Goal: Information Seeking & Learning: Learn about a topic

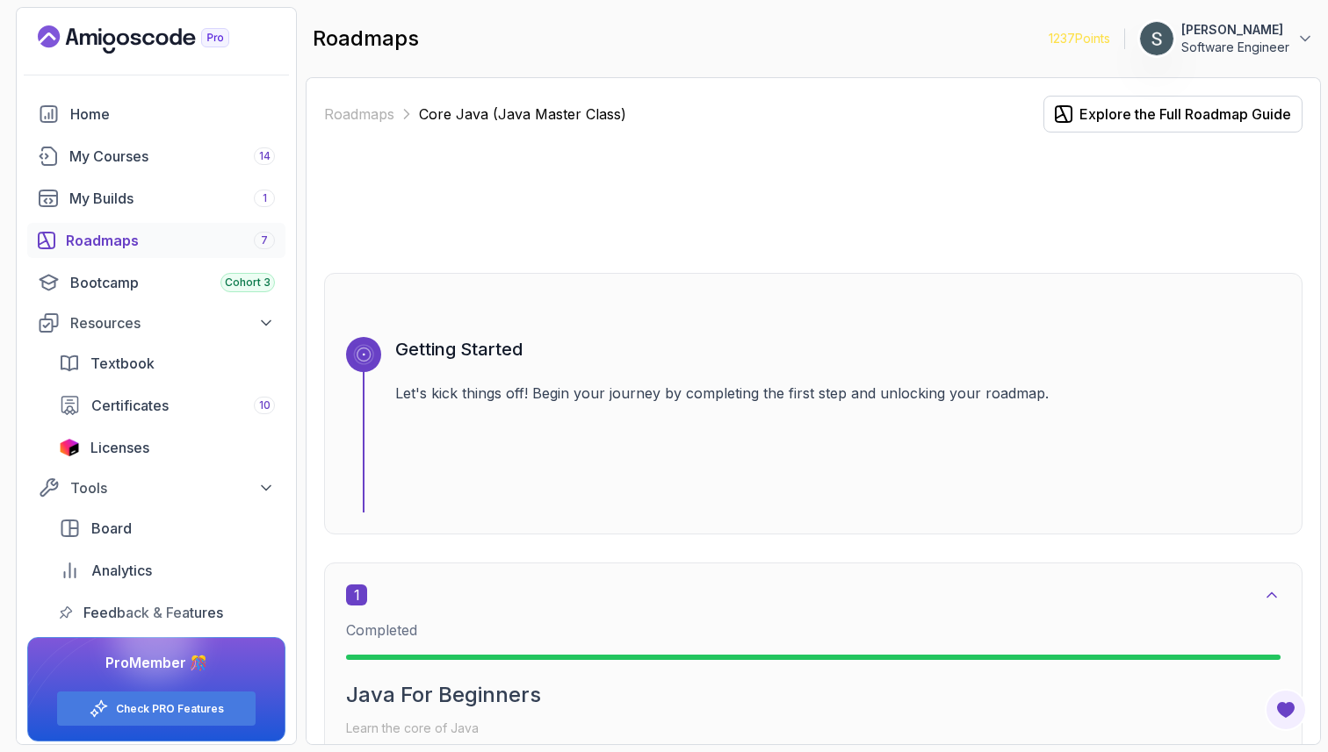
scroll to position [5538, 0]
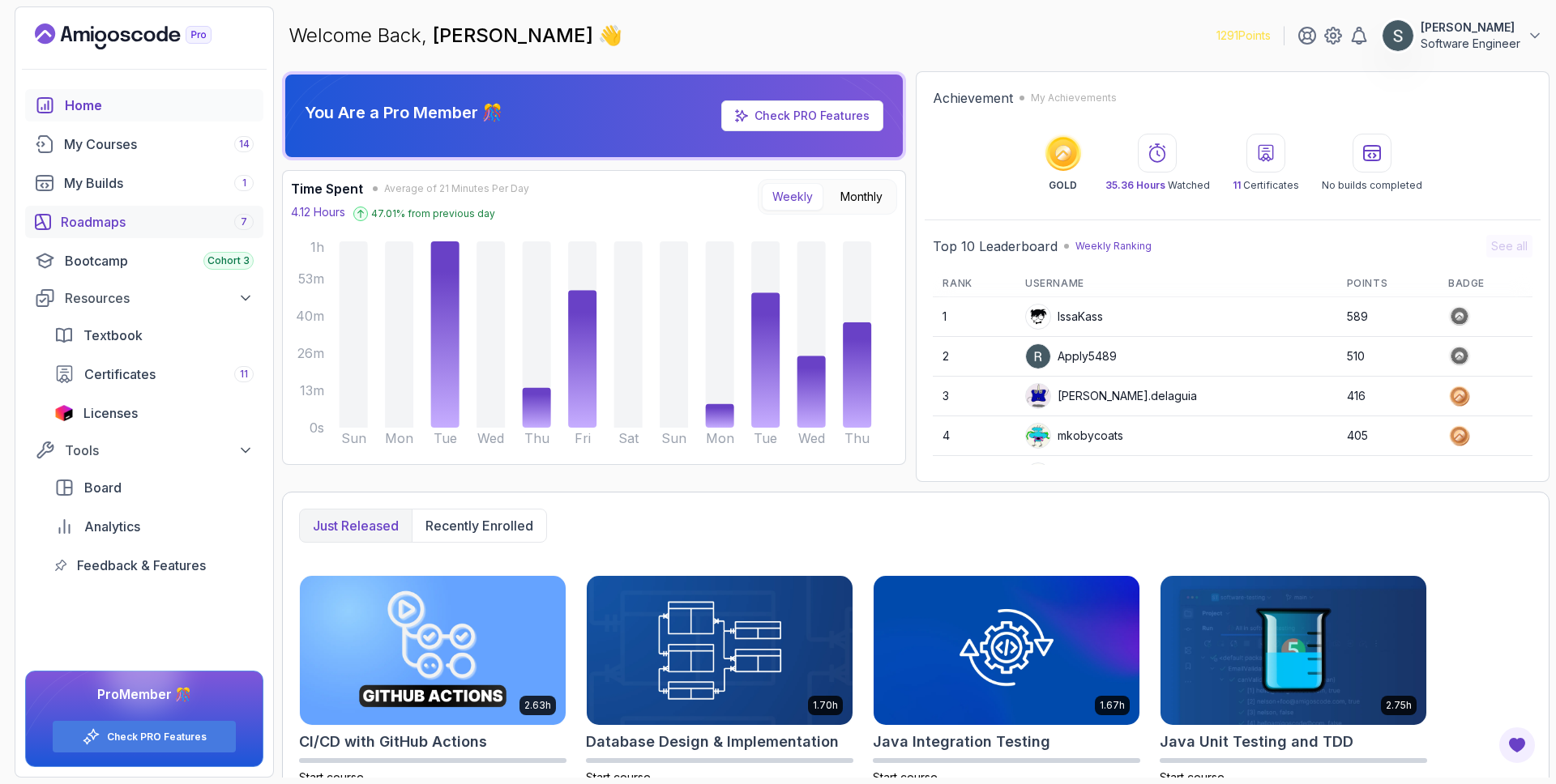
click at [138, 229] on div "Roadmaps 7" at bounding box center [157, 221] width 193 height 19
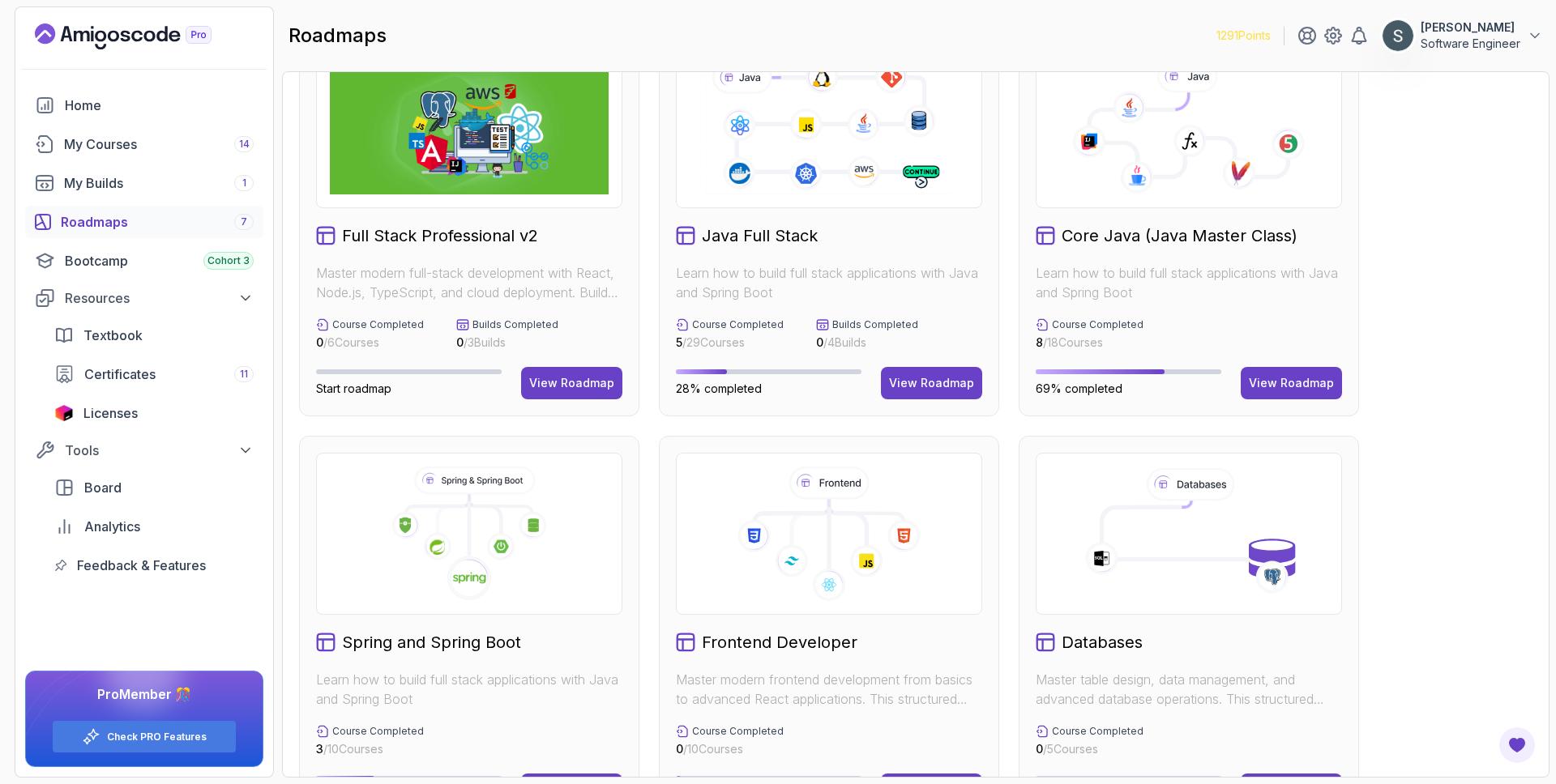
scroll to position [61, 0]
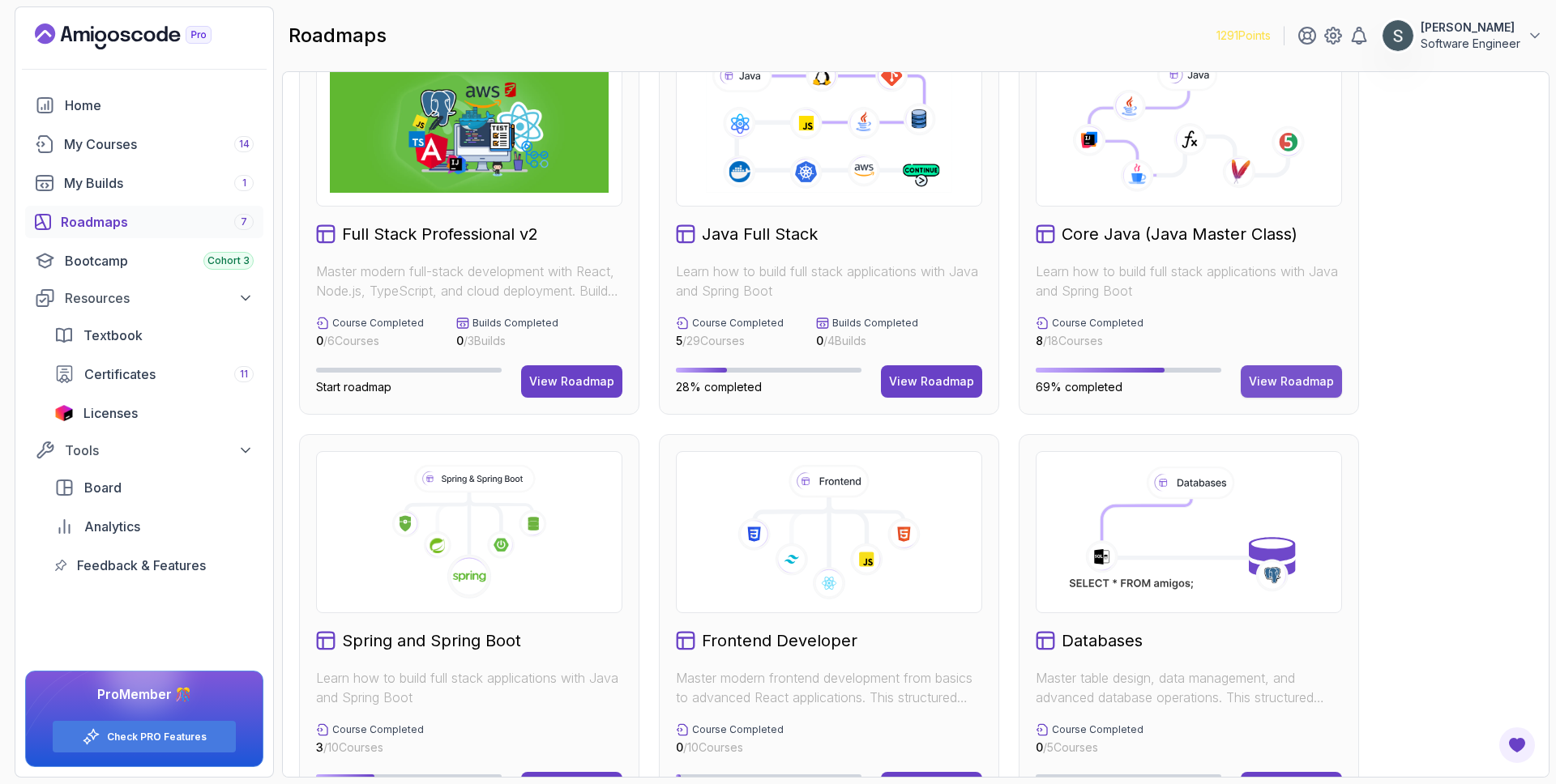
click at [1298, 379] on div "View Roadmap" at bounding box center [1291, 382] width 85 height 17
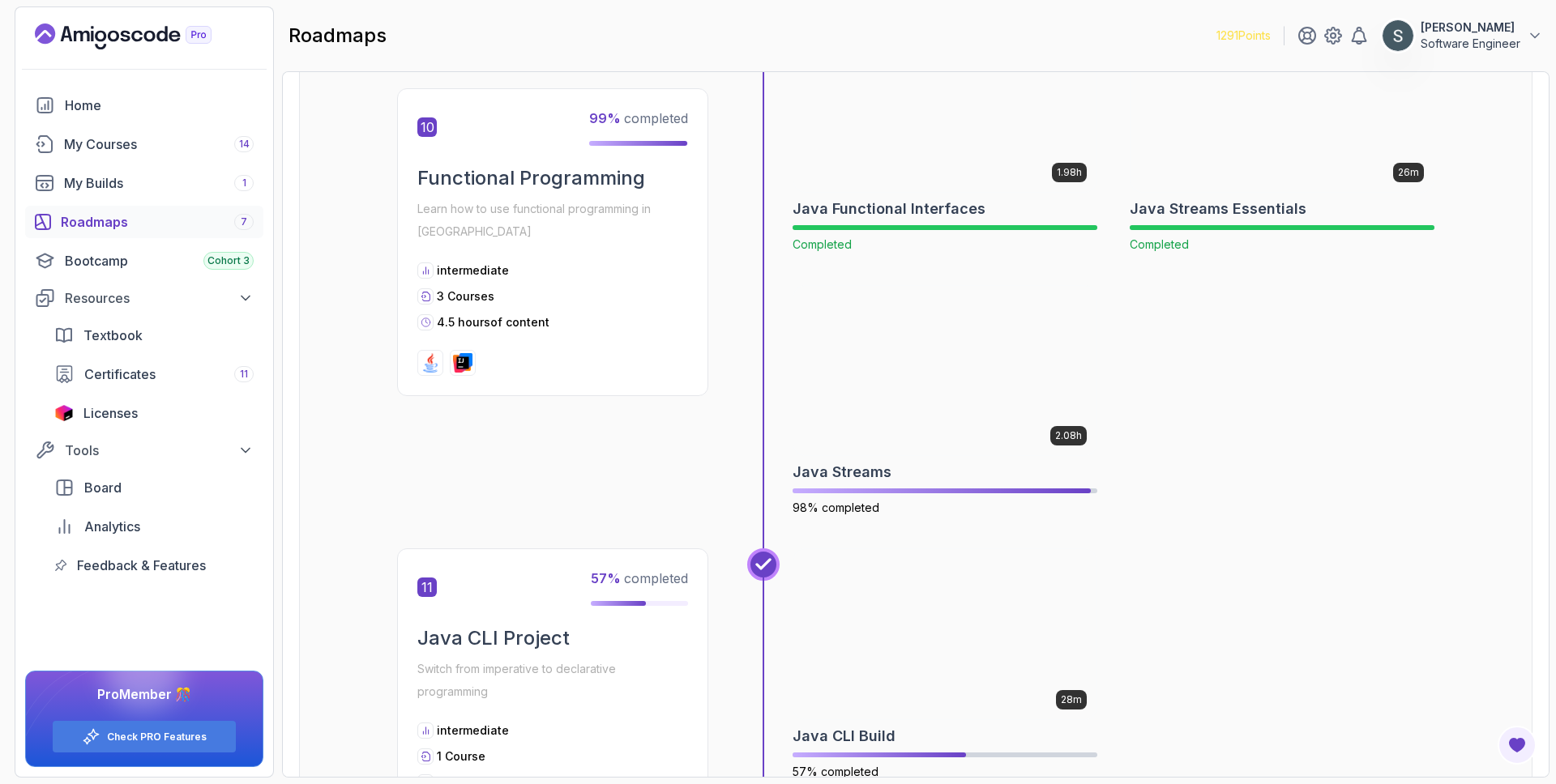
scroll to position [3309, 0]
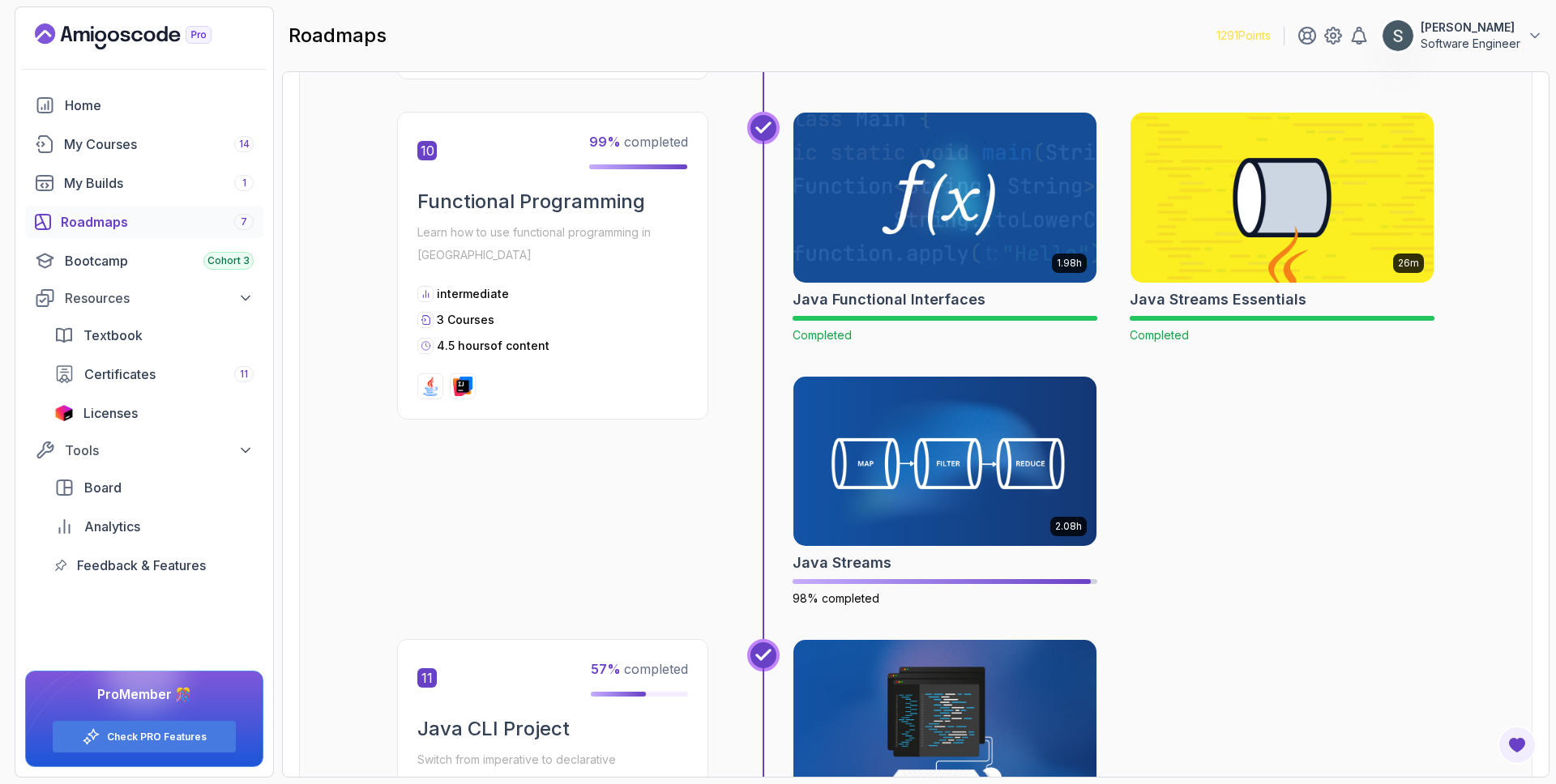
click at [1234, 188] on img at bounding box center [1282, 197] width 318 height 178
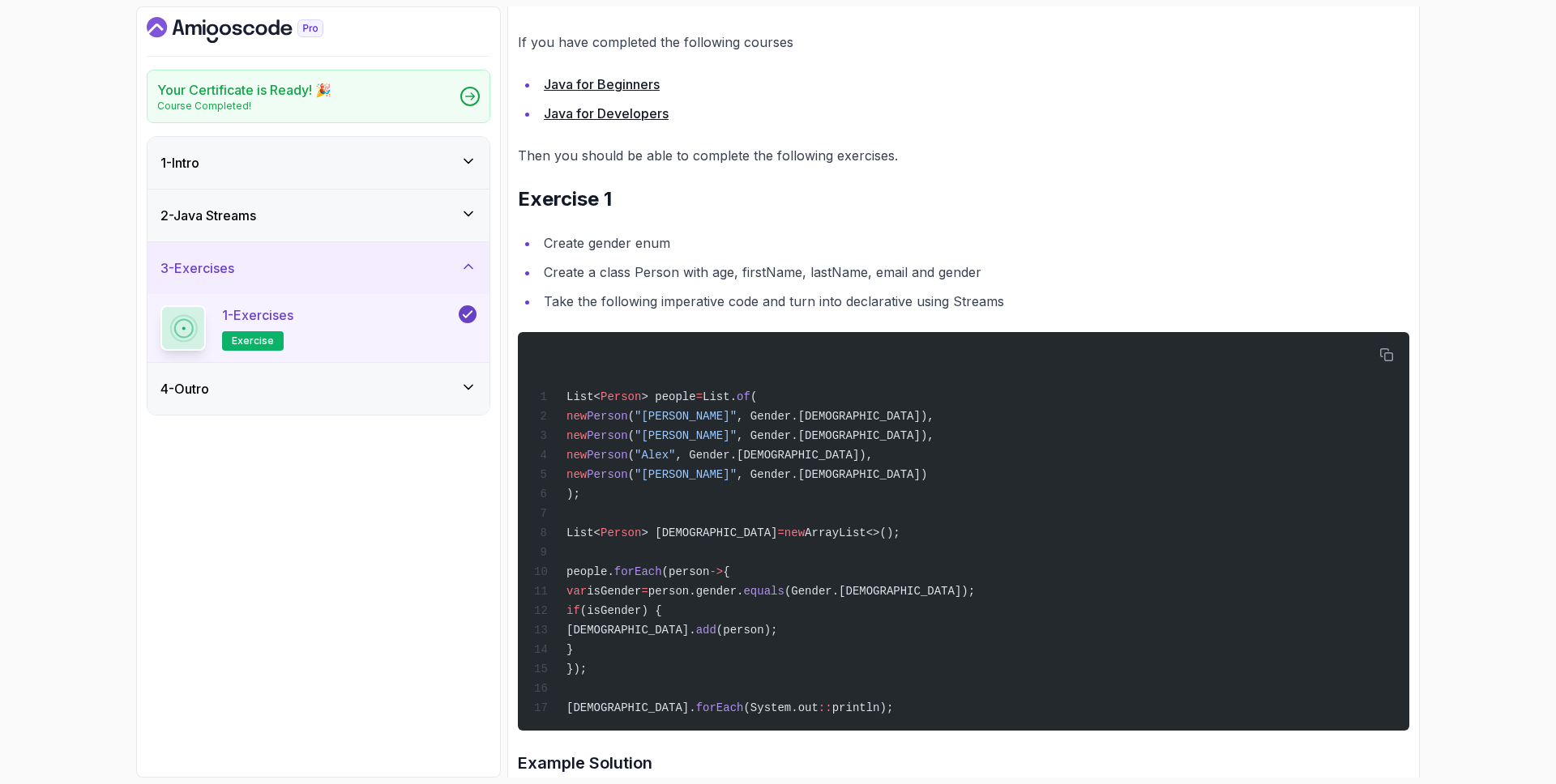
scroll to position [303, 0]
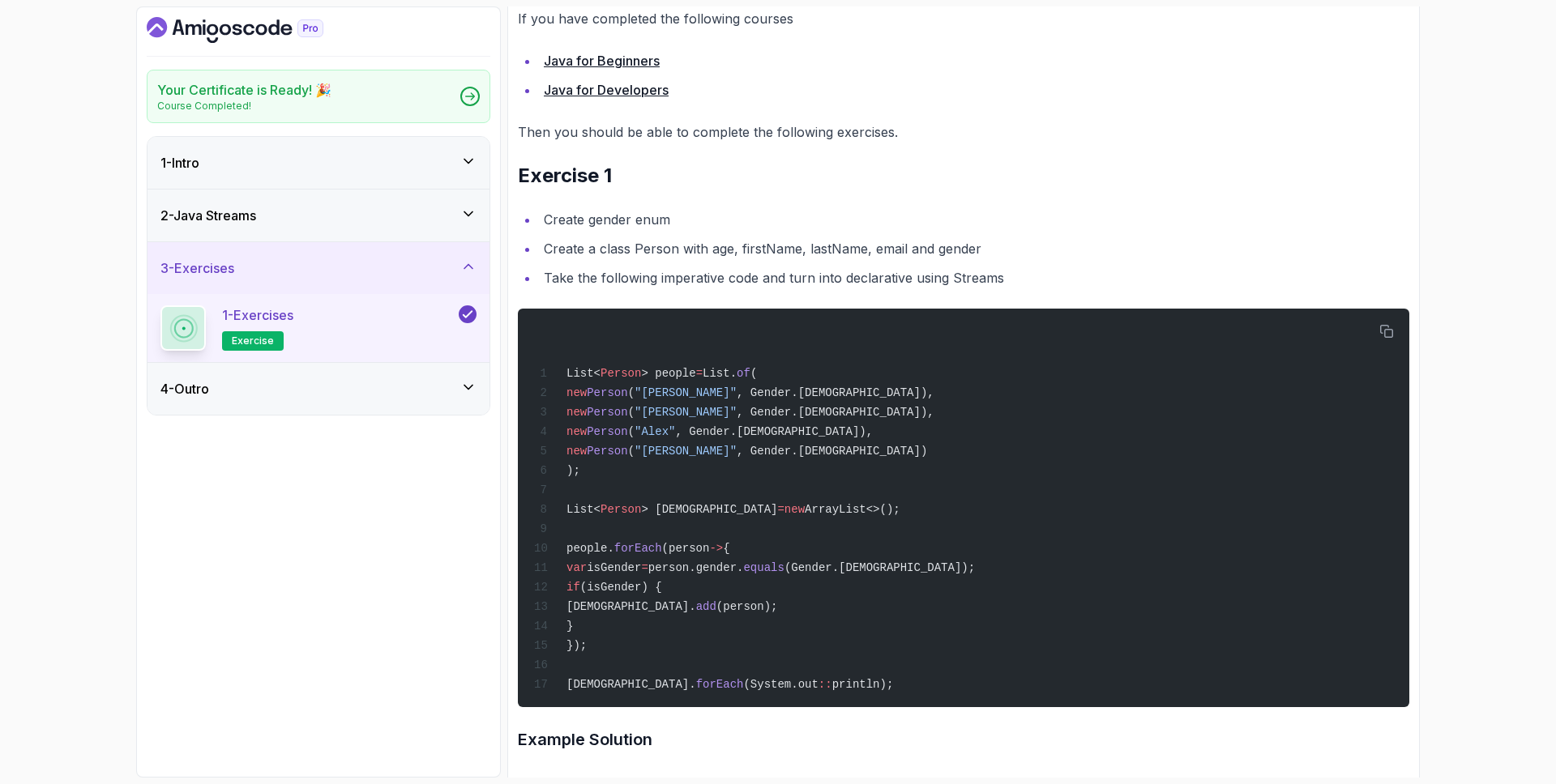
click at [252, 216] on h3 "2 - Java Streams" at bounding box center [209, 215] width 96 height 19
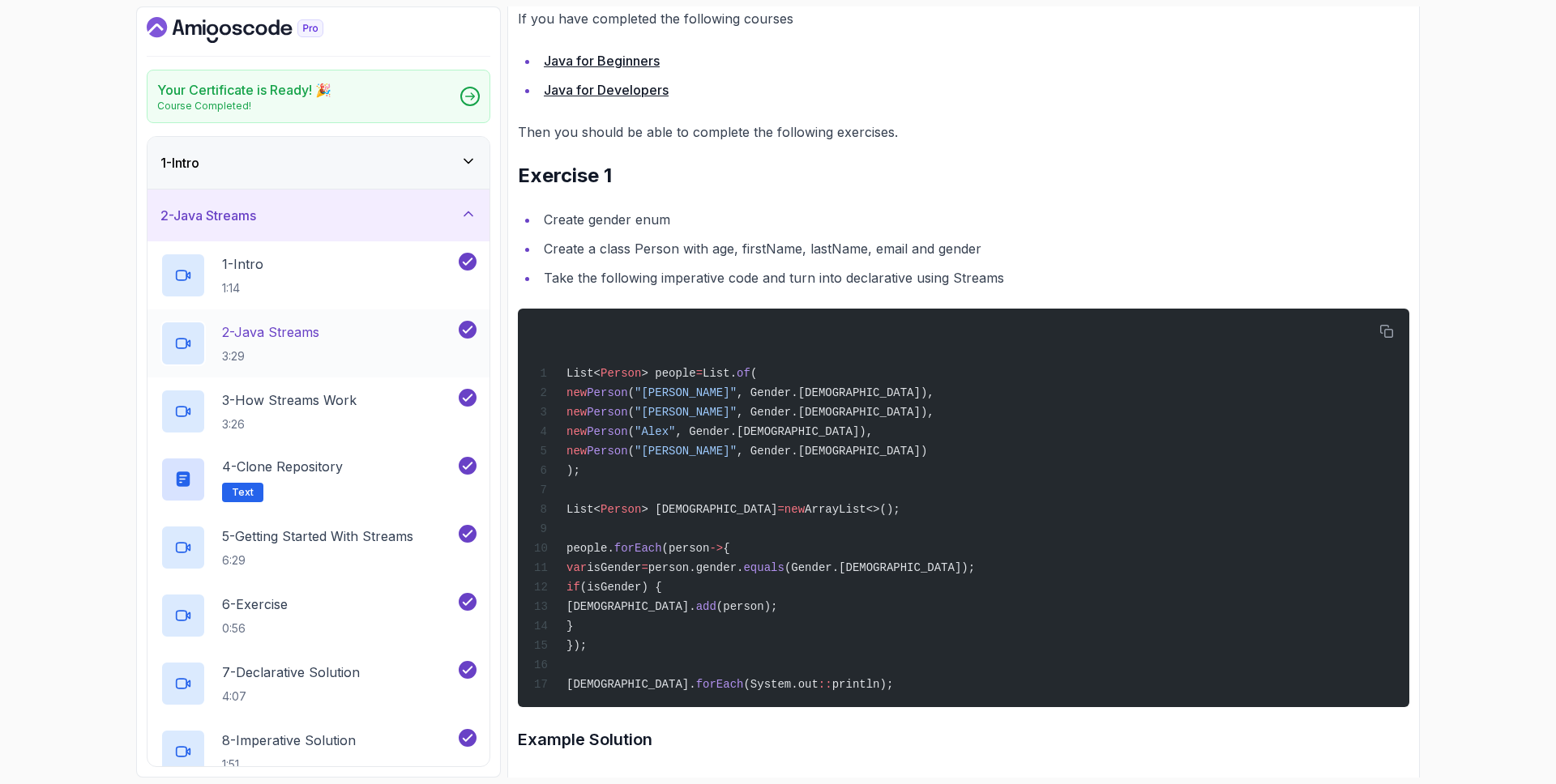
click at [298, 346] on h2 "2 - Java Streams 3:29" at bounding box center [270, 343] width 97 height 42
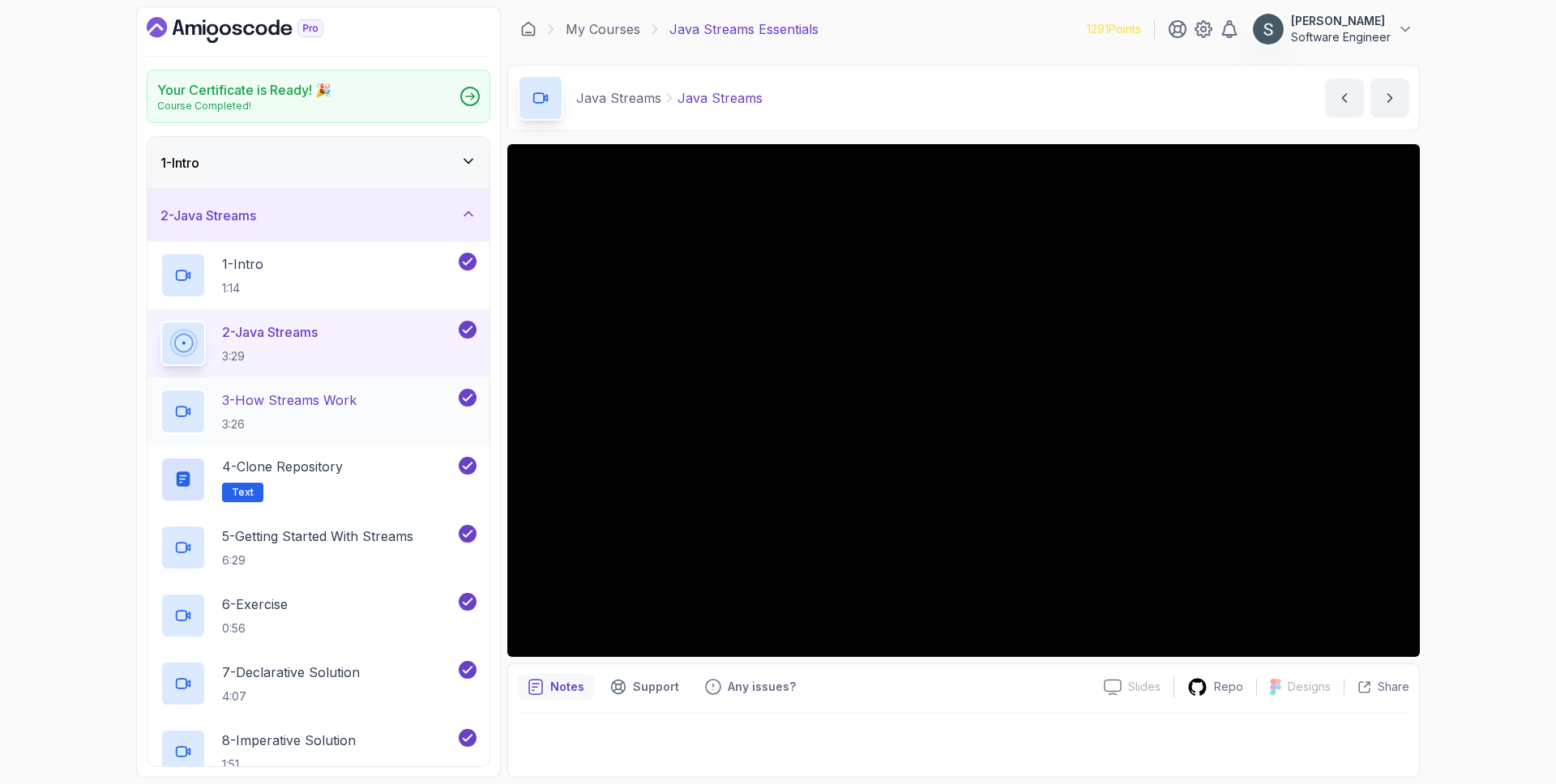
click at [305, 402] on p "3 - How Streams Work" at bounding box center [290, 399] width 135 height 19
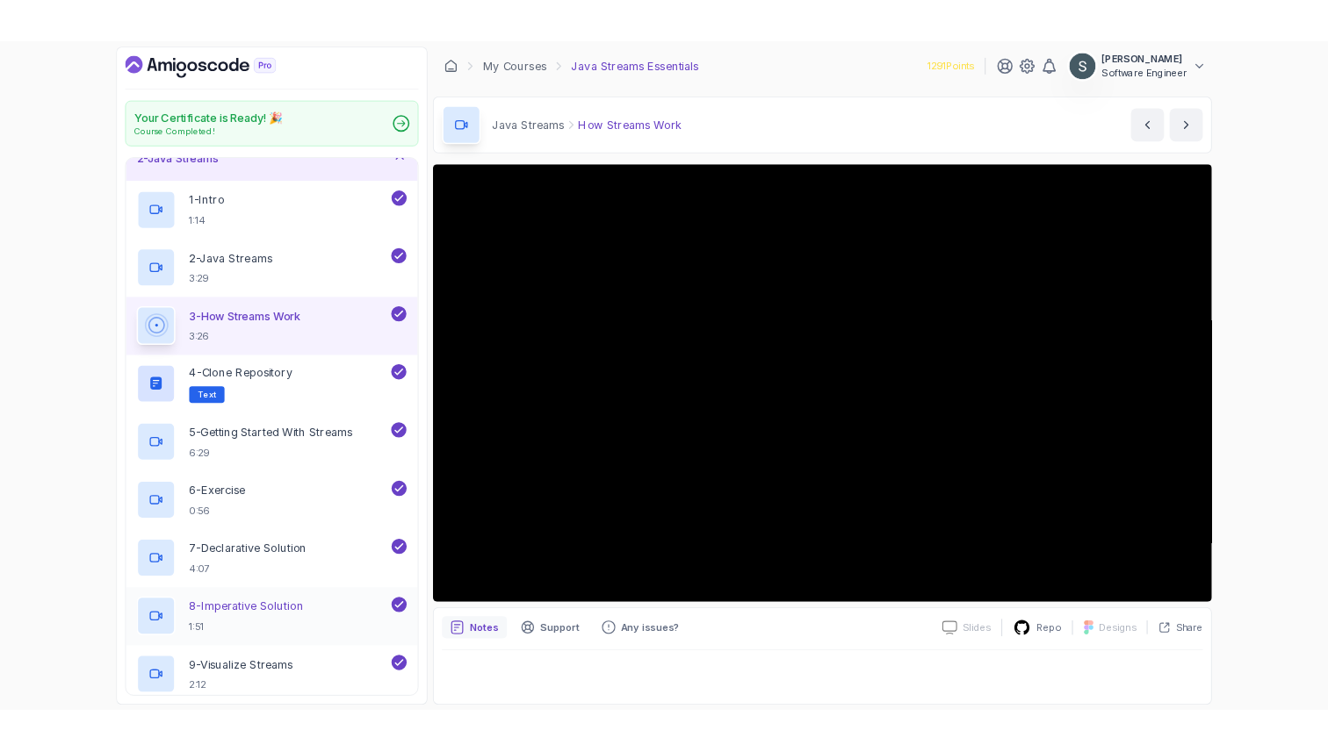
scroll to position [86, 0]
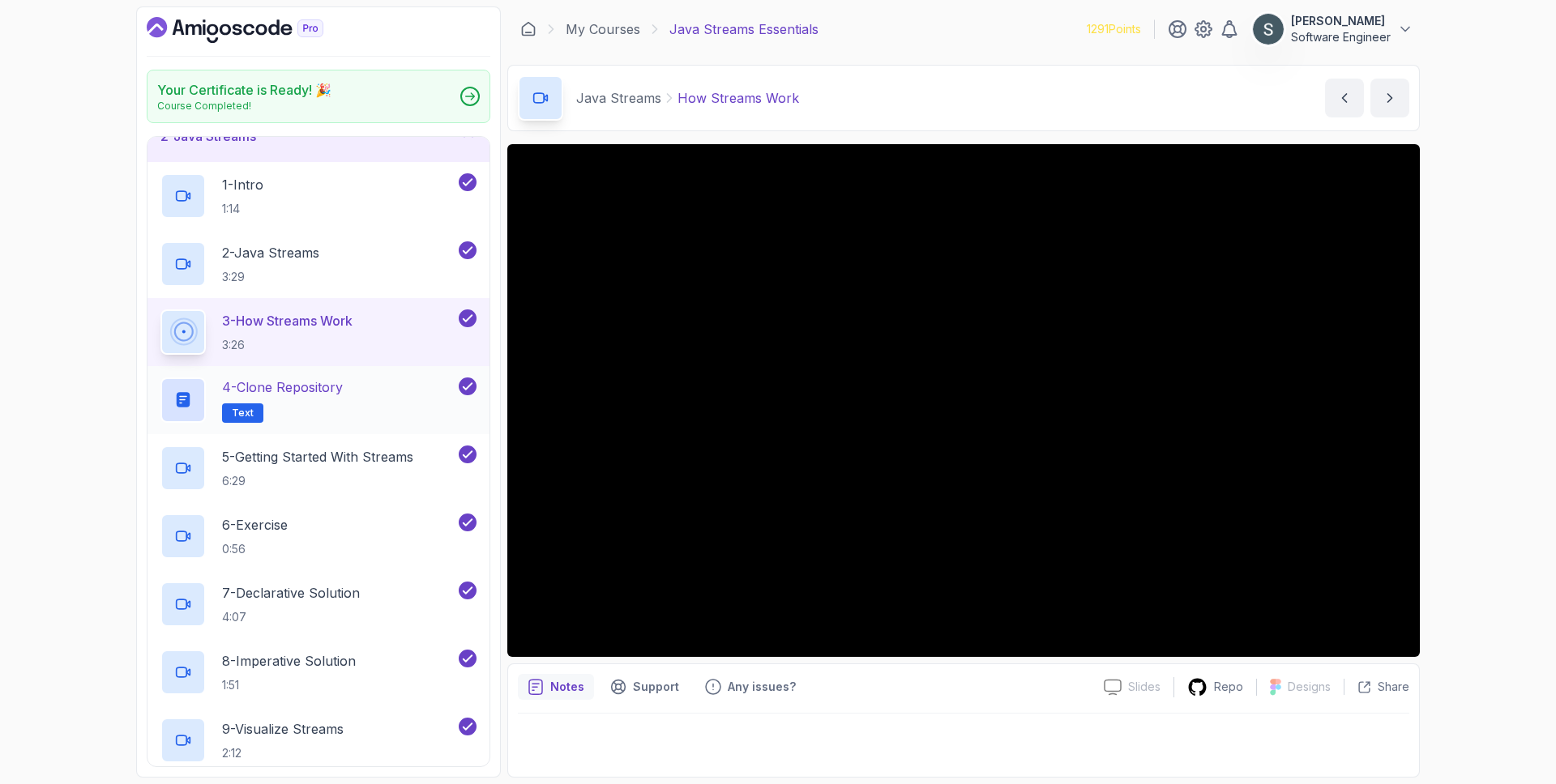
click at [327, 395] on p "4 - Clone Repository" at bounding box center [282, 386] width 121 height 19
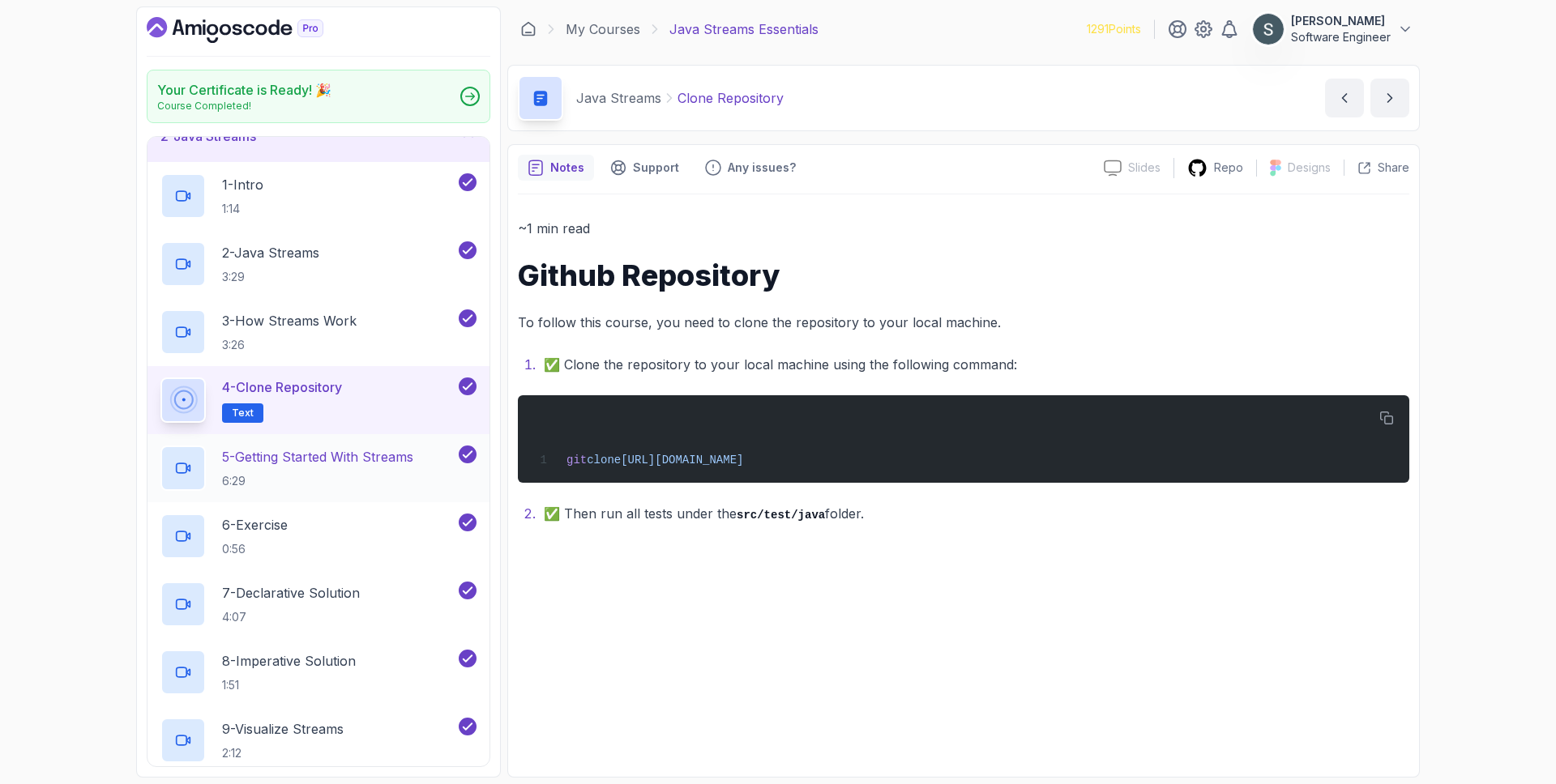
click at [351, 464] on p "5 - Getting Started With Streams" at bounding box center [317, 457] width 191 height 19
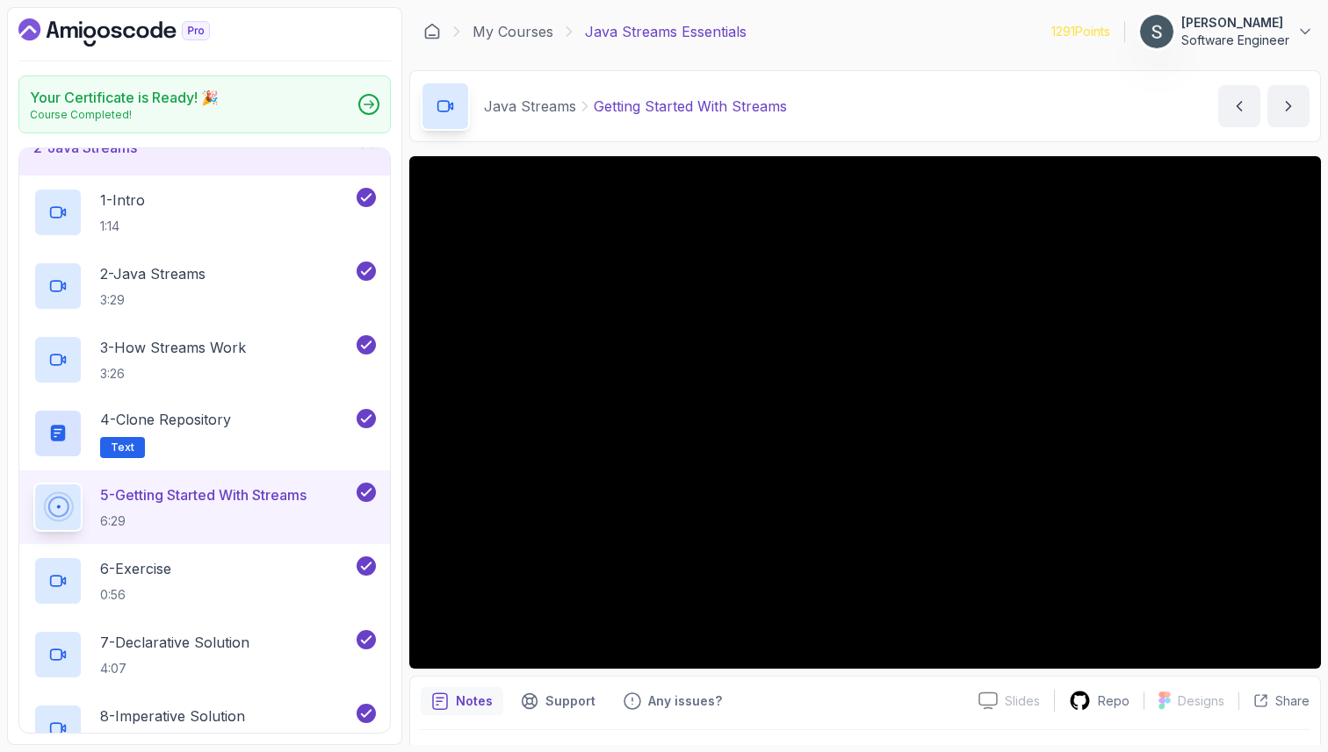
scroll to position [86, 0]
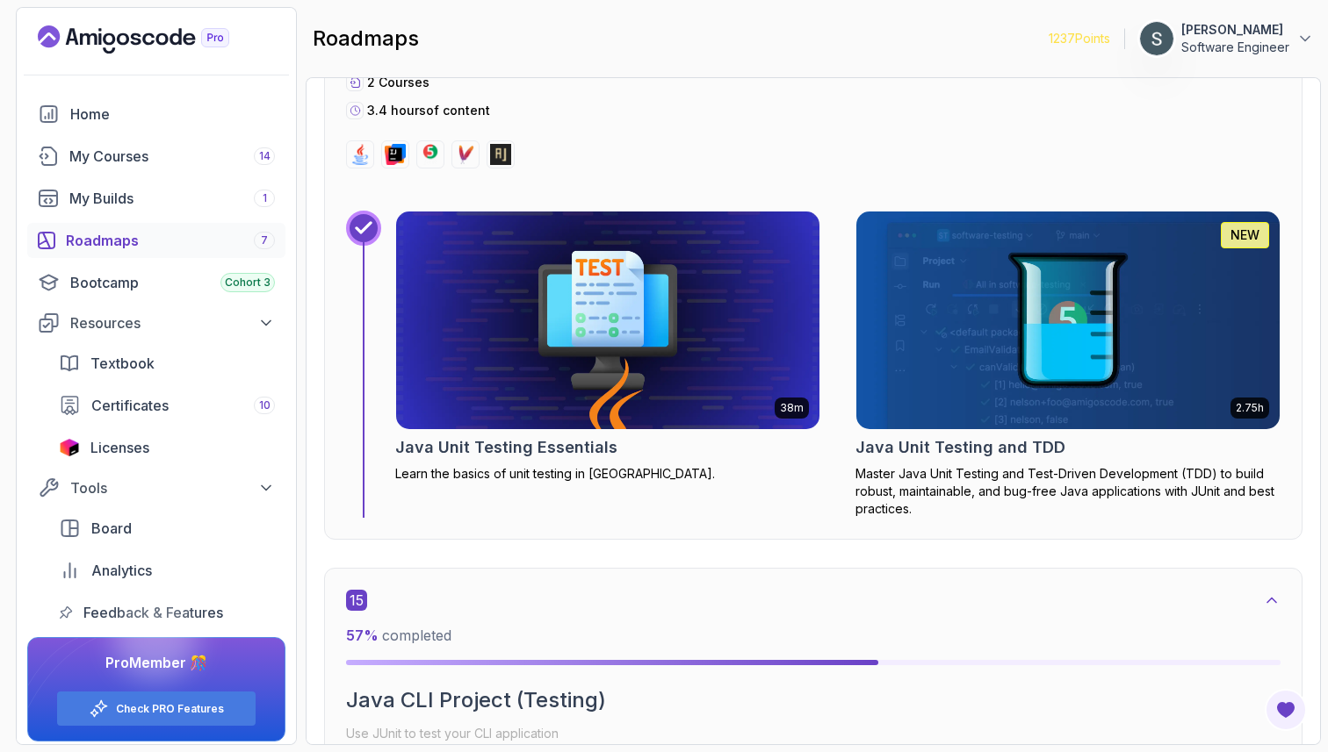
scroll to position [10111, 0]
